Goal: Task Accomplishment & Management: Complete application form

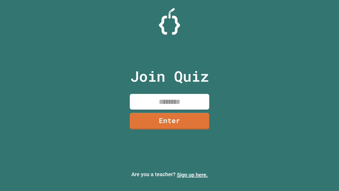
click at [192, 174] on link "Sign up here." at bounding box center [192, 174] width 31 height 6
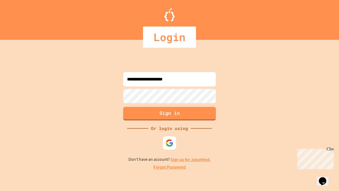
type input "**********"
